Goal: Task Accomplishment & Management: Manage account settings

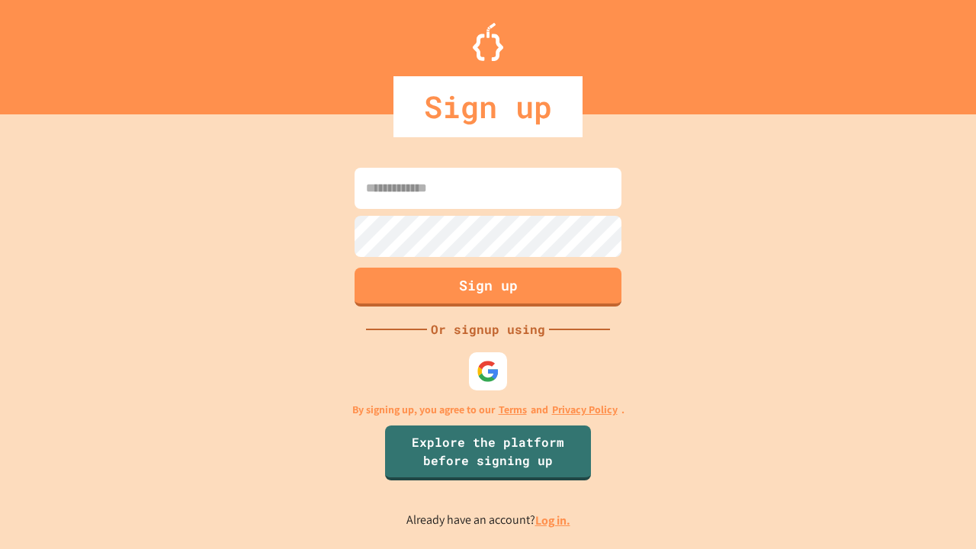
click at [553, 520] on link "Log in." at bounding box center [552, 520] width 35 height 16
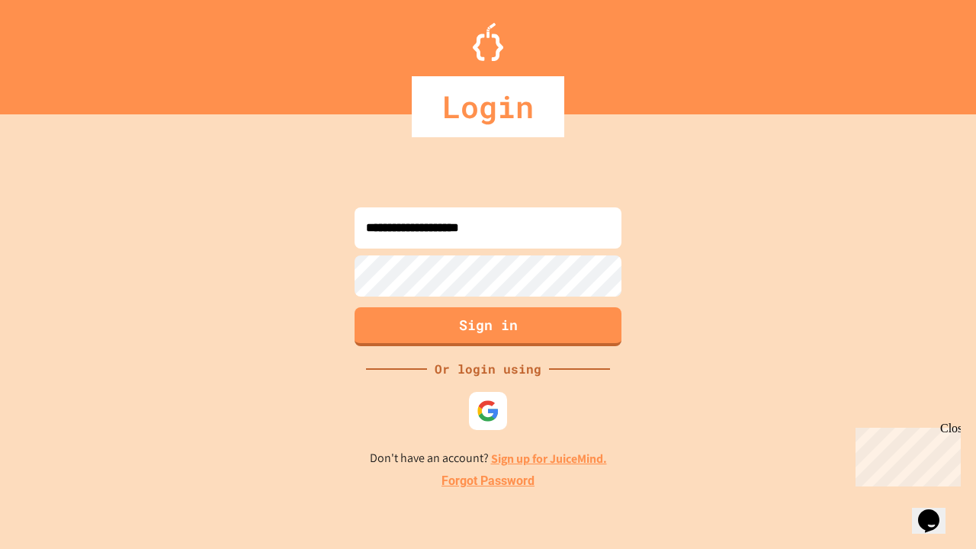
type input "**********"
